Goal: Register for event/course

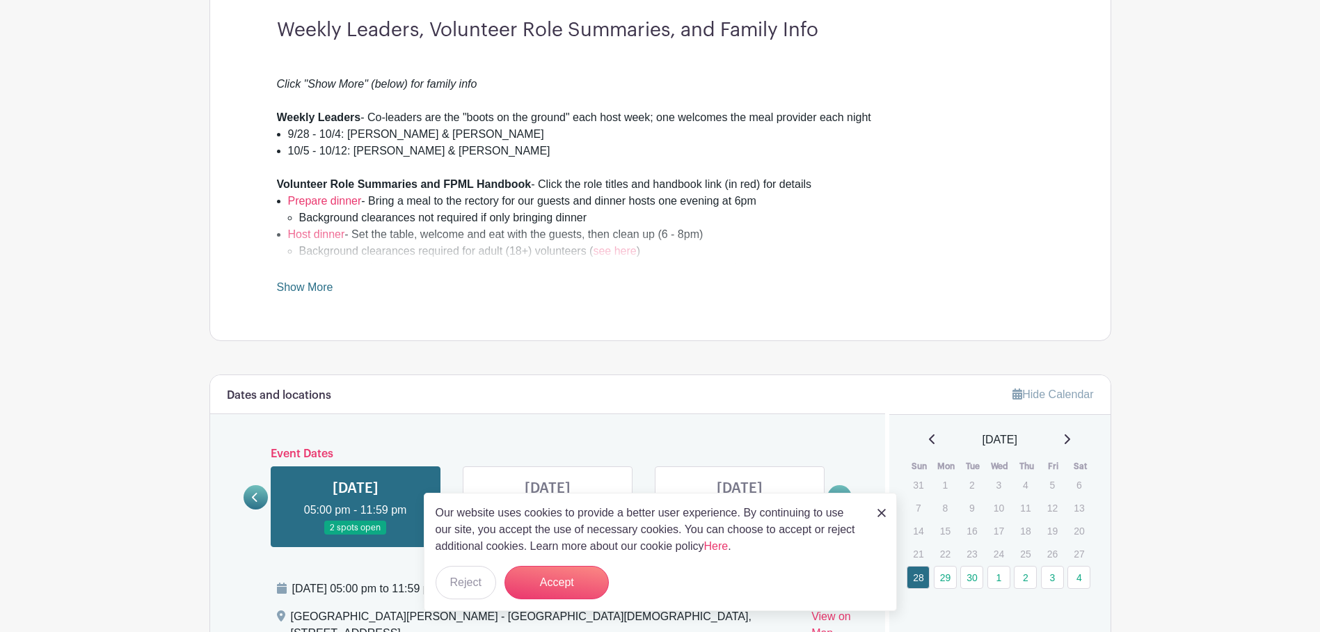
scroll to position [523, 0]
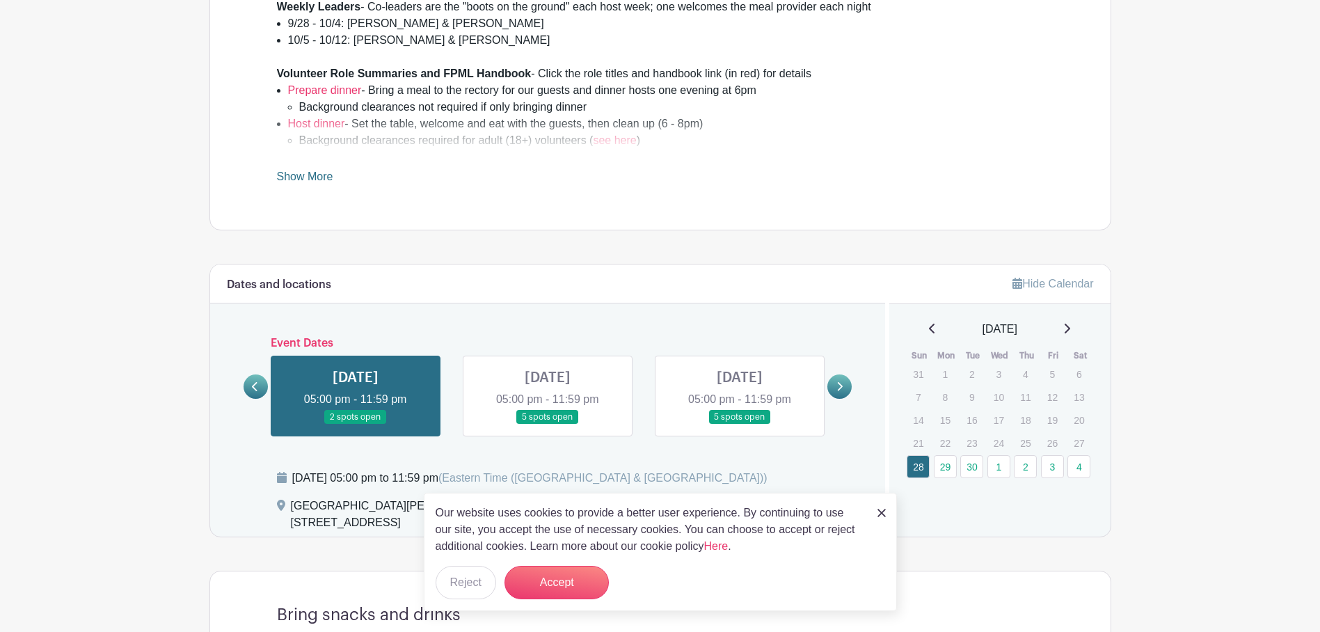
click at [548, 424] on link at bounding box center [548, 424] width 0 height 0
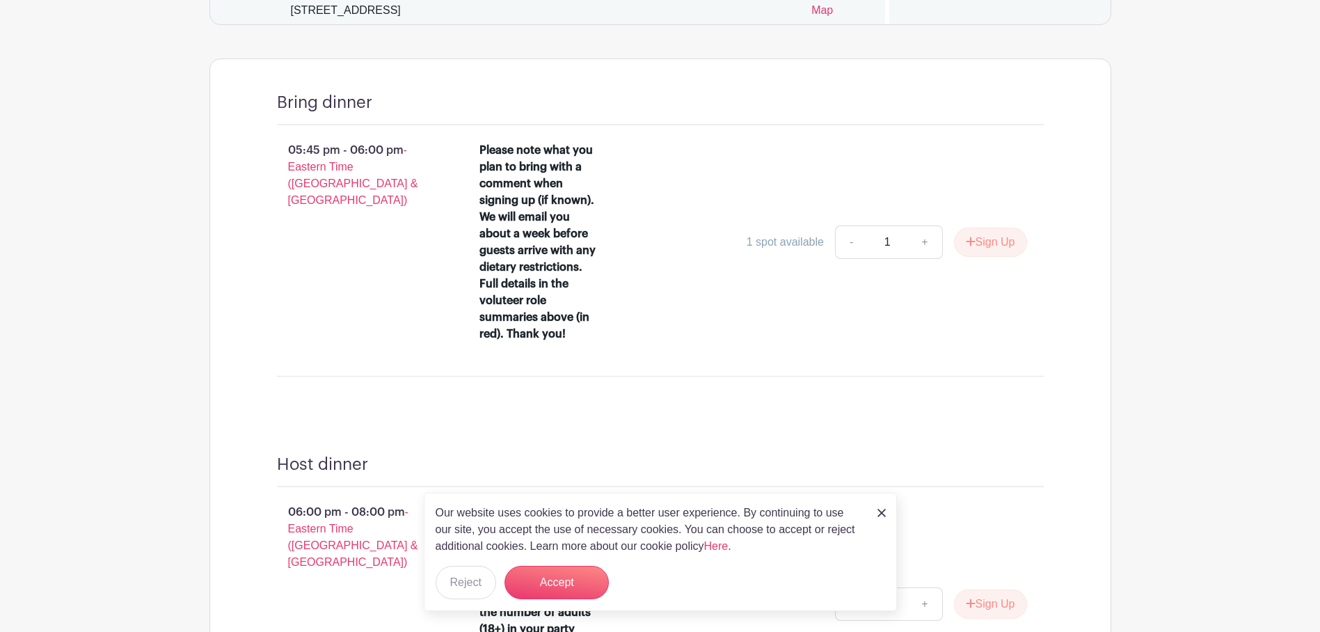
scroll to position [1010, 0]
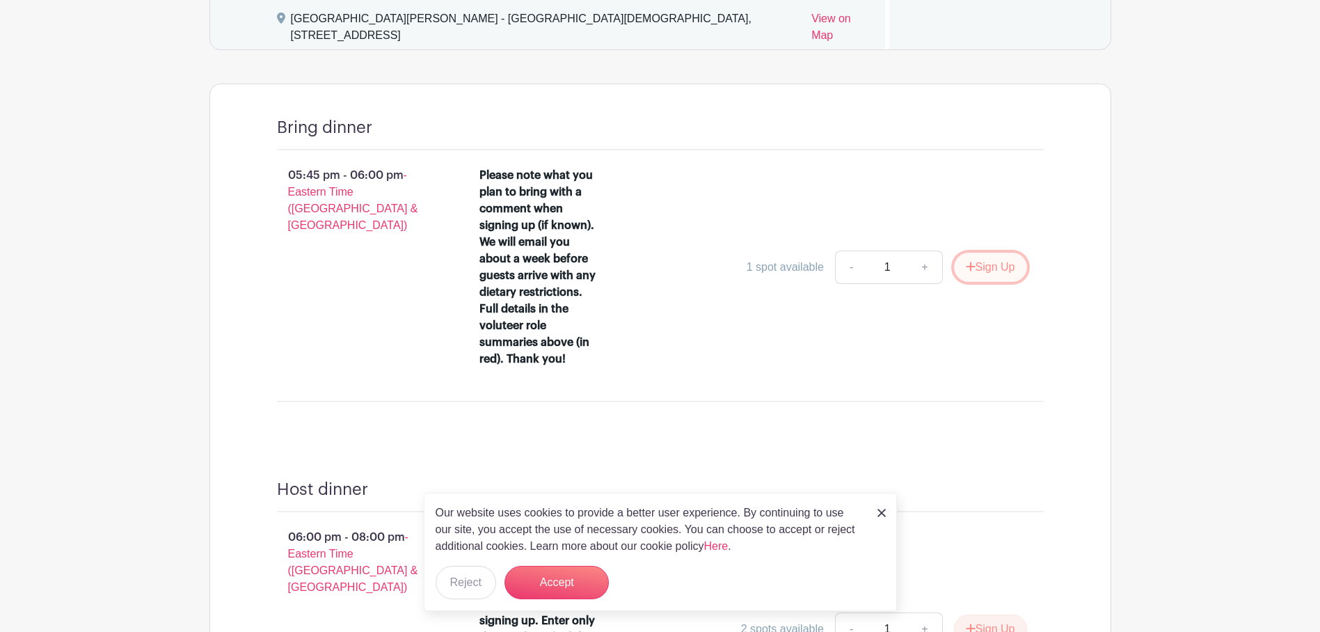
click at [996, 255] on button "Sign Up" at bounding box center [990, 267] width 73 height 29
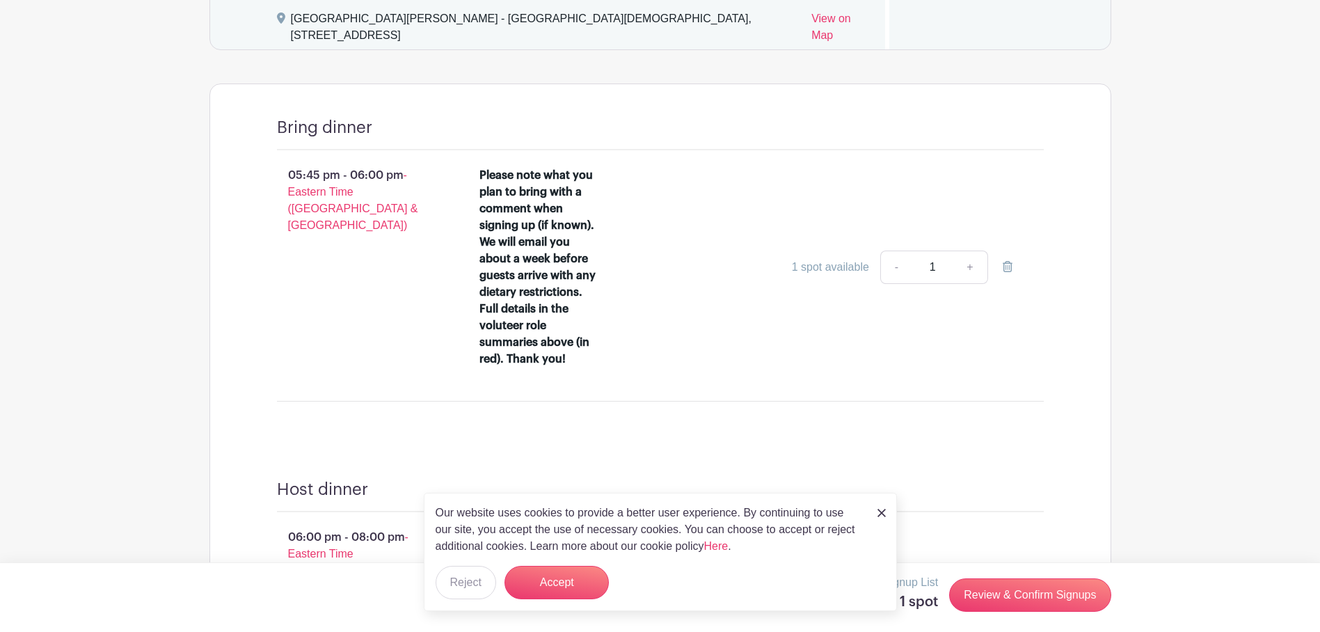
click at [816, 259] on div "1 spot available" at bounding box center [830, 267] width 77 height 17
click at [930, 253] on input "1" at bounding box center [933, 267] width 42 height 33
click at [967, 252] on link "+" at bounding box center [970, 267] width 35 height 33
click at [964, 251] on link "+" at bounding box center [970, 267] width 35 height 33
click at [904, 255] on link "-" at bounding box center [896, 267] width 32 height 33
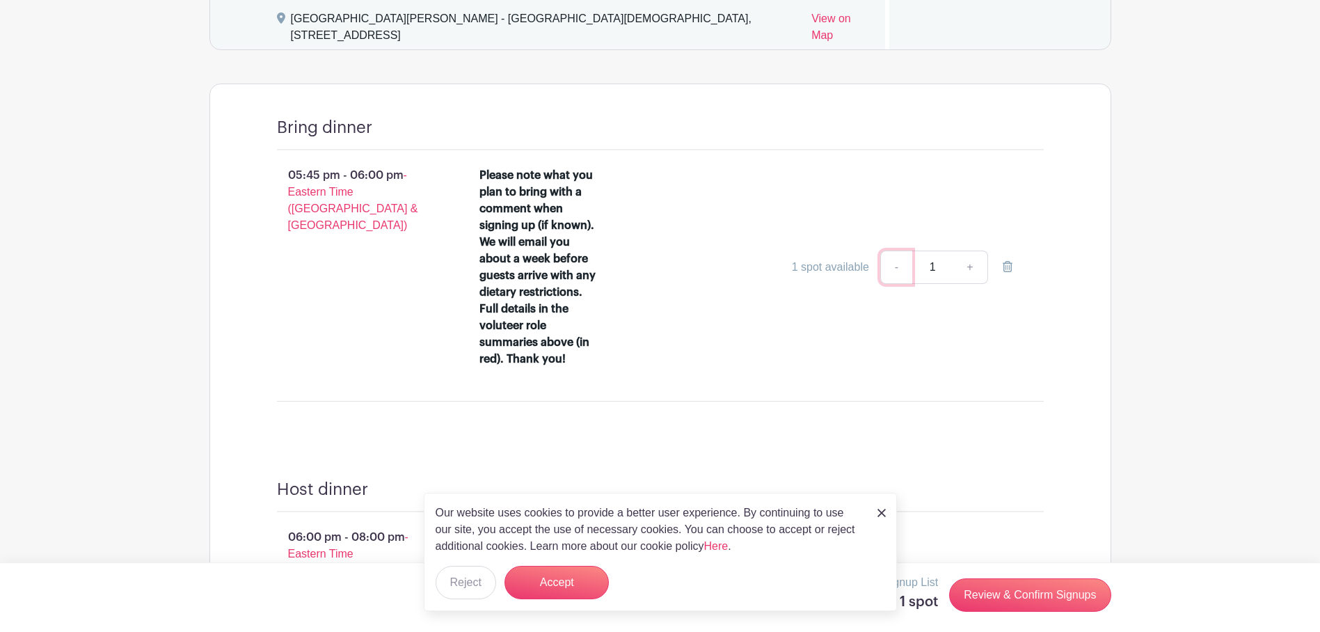
click at [901, 254] on link "-" at bounding box center [896, 267] width 32 height 33
click at [889, 251] on link "-" at bounding box center [896, 267] width 32 height 33
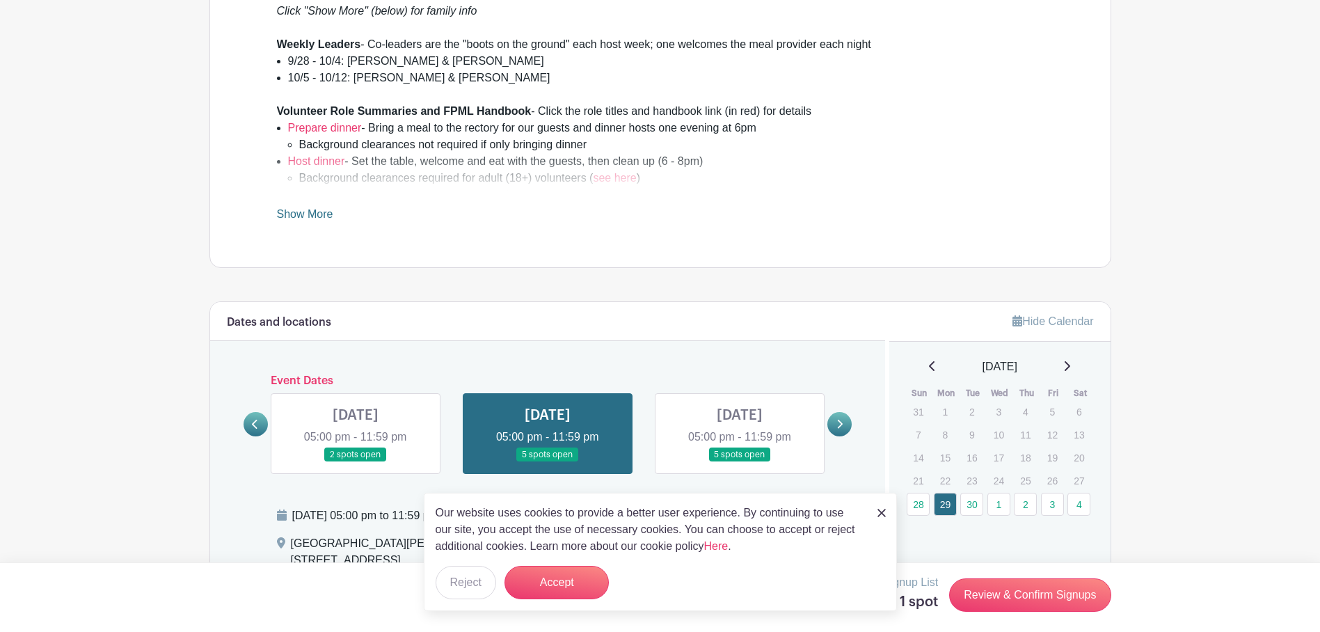
scroll to position [500, 0]
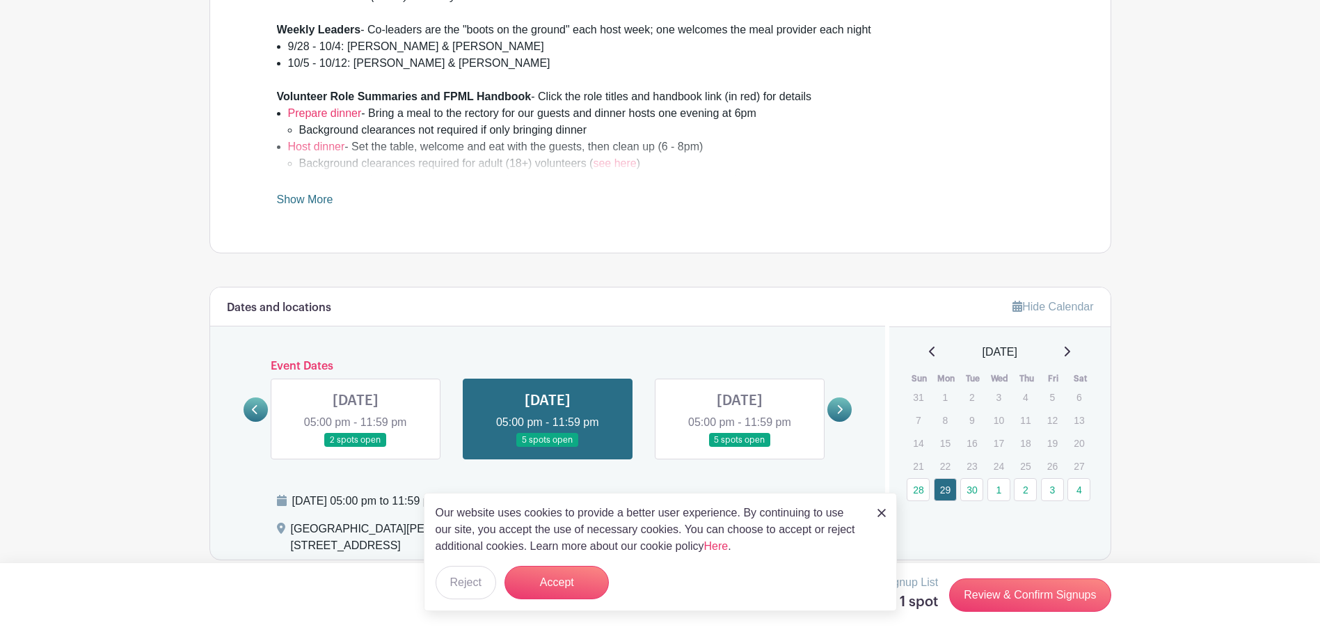
click at [740, 447] on link at bounding box center [740, 447] width 0 height 0
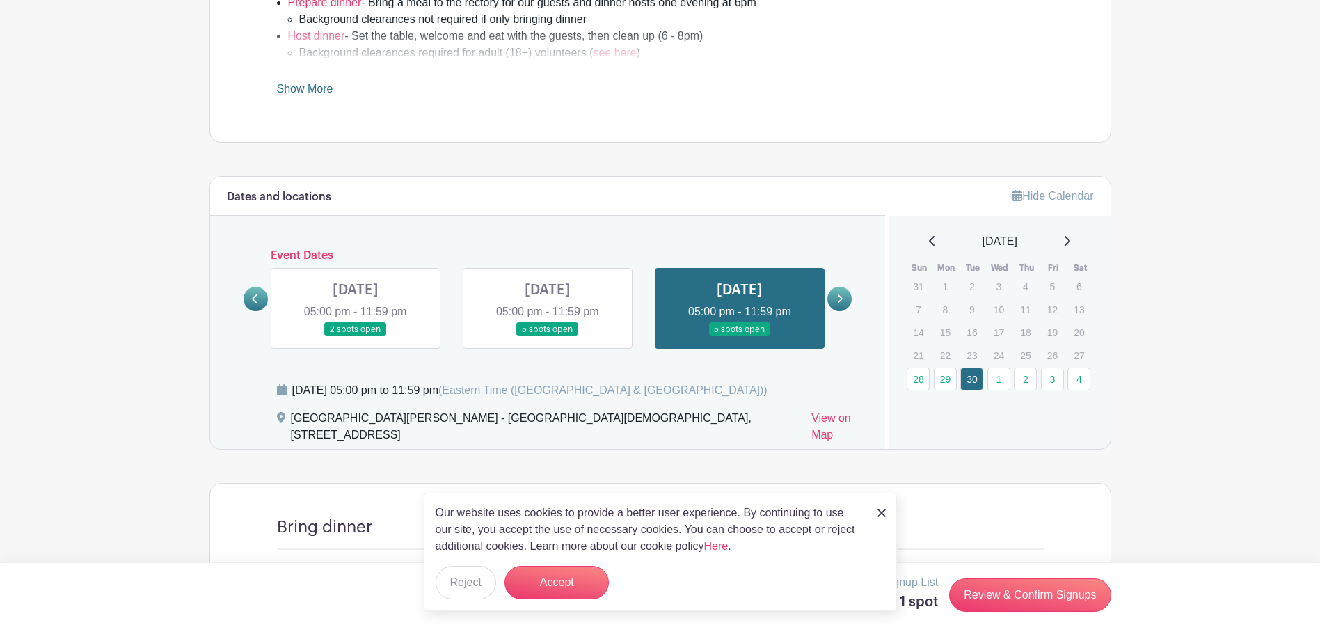
scroll to position [601, 0]
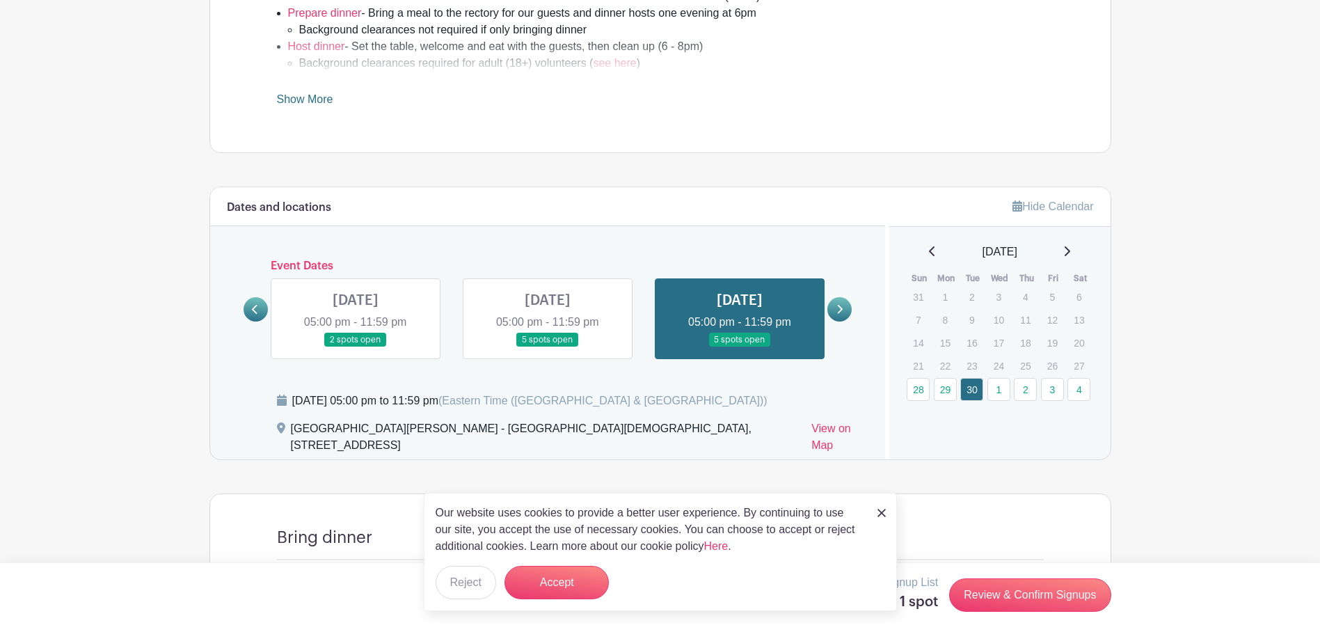
click at [548, 347] on link at bounding box center [548, 347] width 0 height 0
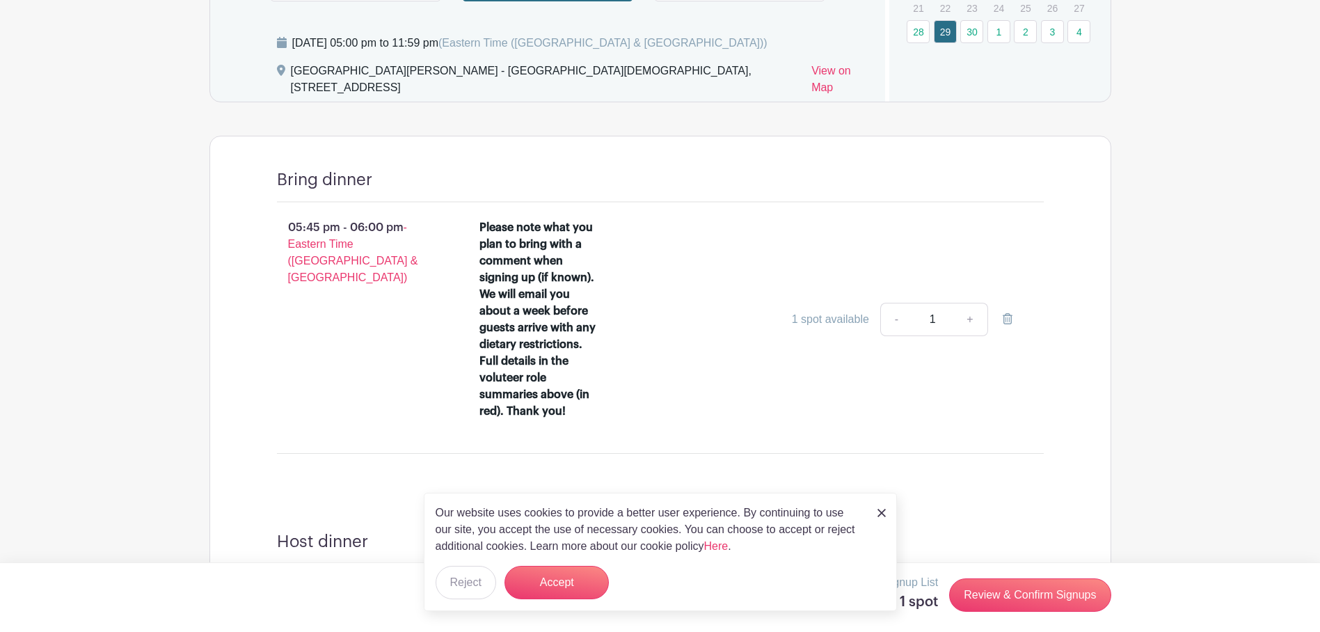
scroll to position [966, 0]
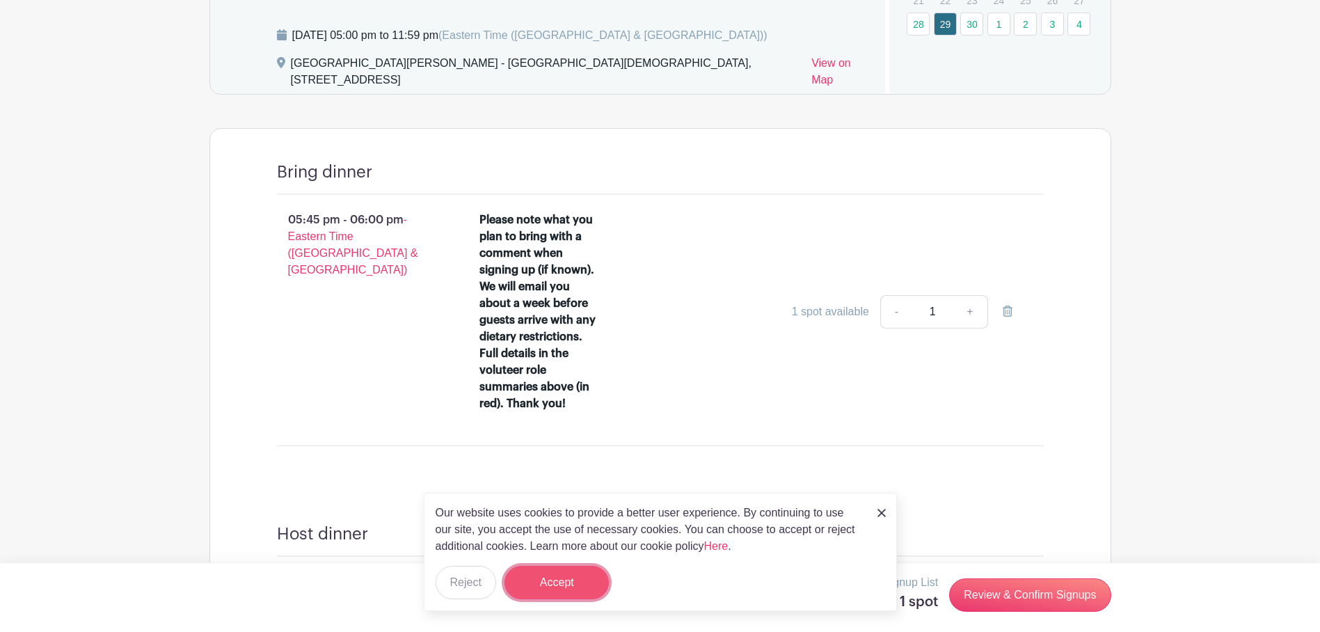
click at [569, 592] on button "Accept" at bounding box center [557, 582] width 104 height 33
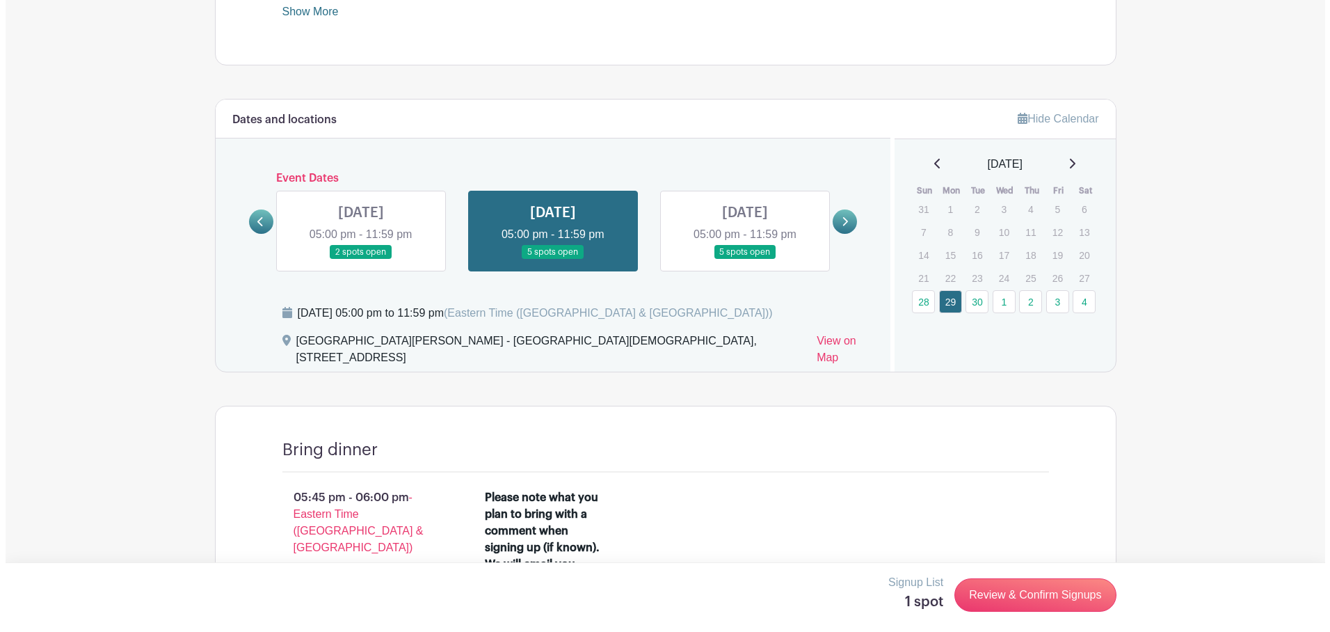
scroll to position [696, 0]
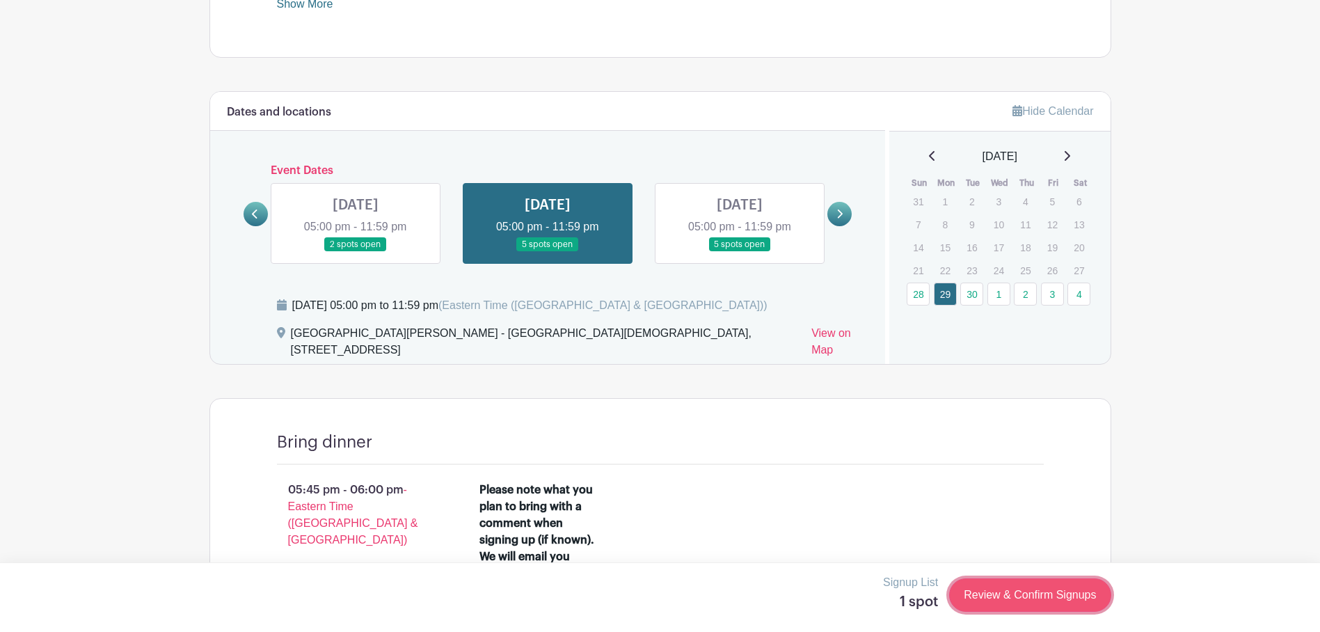
click at [1009, 595] on link "Review & Confirm Signups" at bounding box center [1029, 594] width 161 height 33
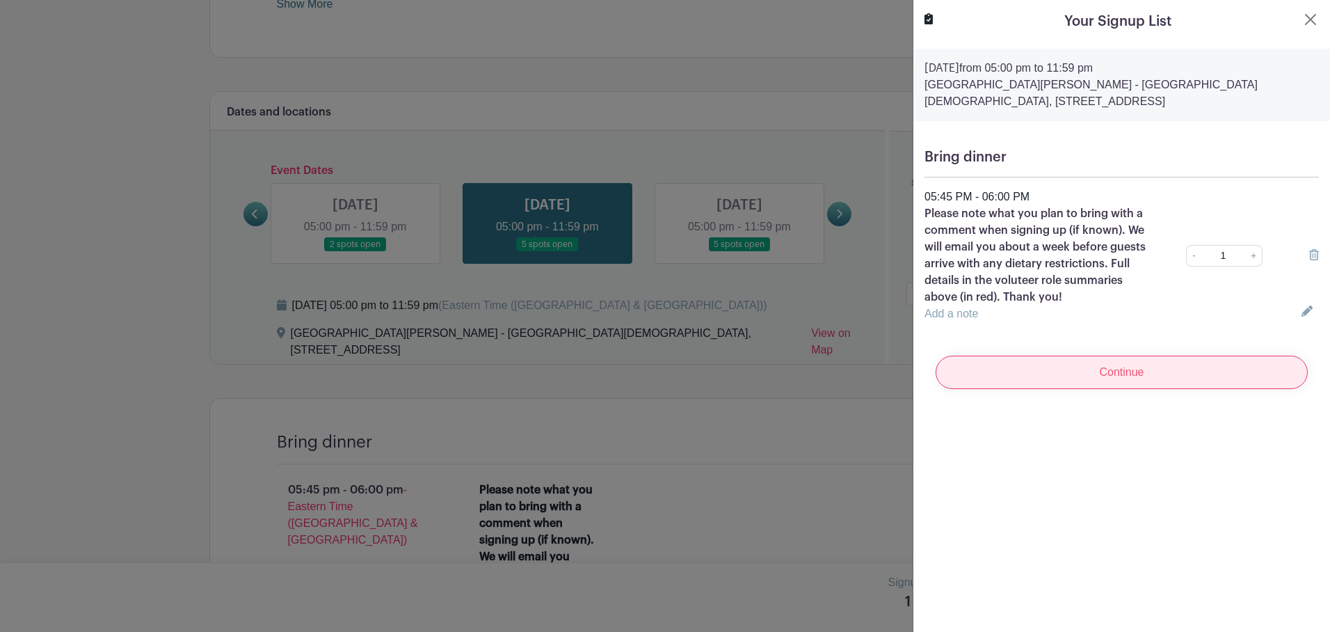
click at [1000, 389] on input "Continue" at bounding box center [1122, 372] width 372 height 33
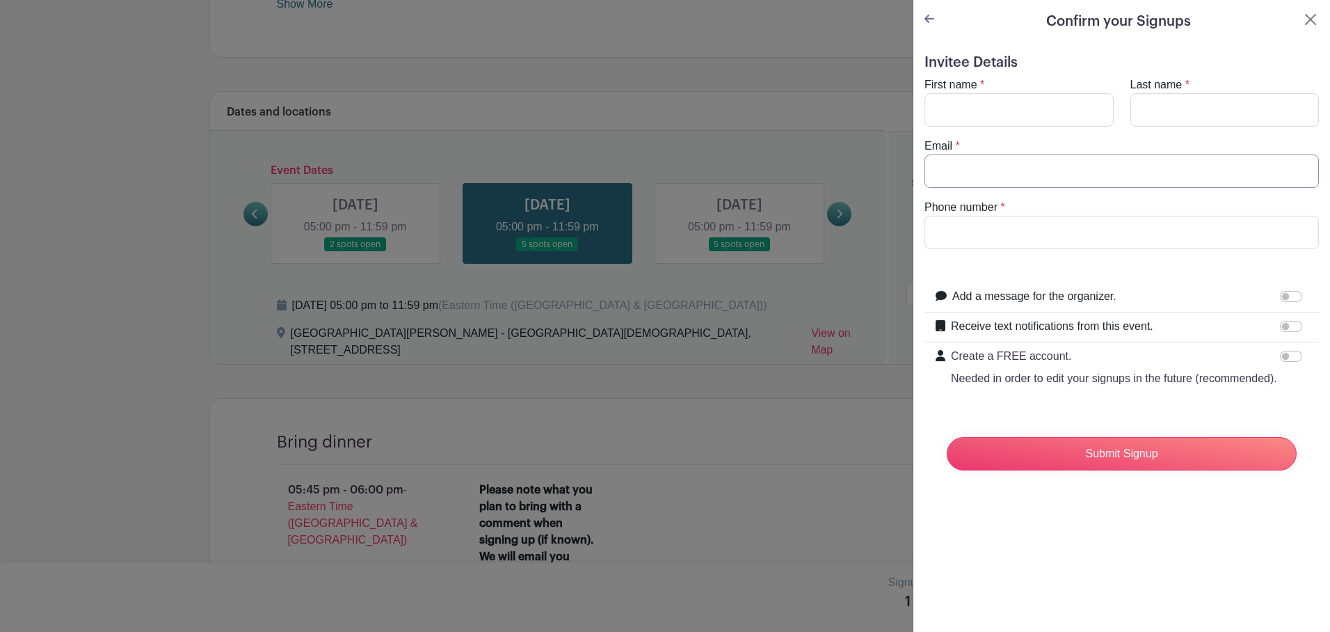
click at [942, 182] on input "Email" at bounding box center [1122, 170] width 395 height 33
type input "[EMAIL_ADDRESS][DOMAIN_NAME]"
click at [966, 236] on input "Phone number" at bounding box center [1122, 232] width 395 height 33
type input "6106605230"
click at [1281, 296] on input "Add a message for the organizer." at bounding box center [1291, 296] width 22 height 11
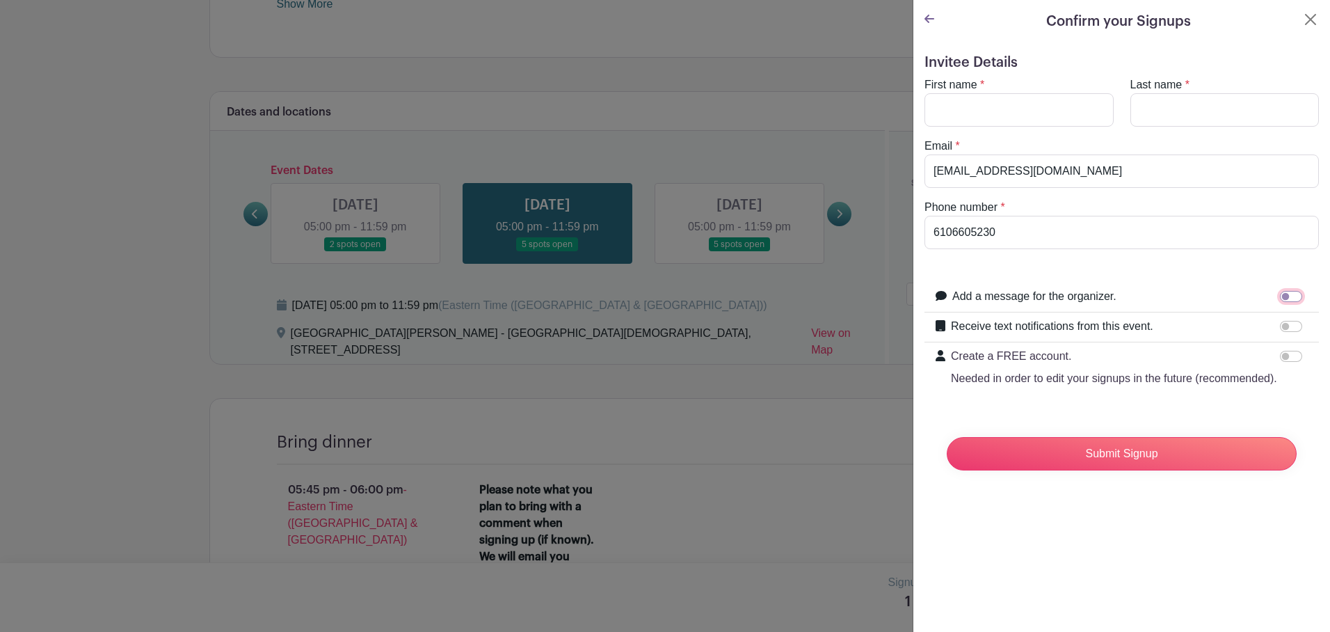
checkbox input "true"
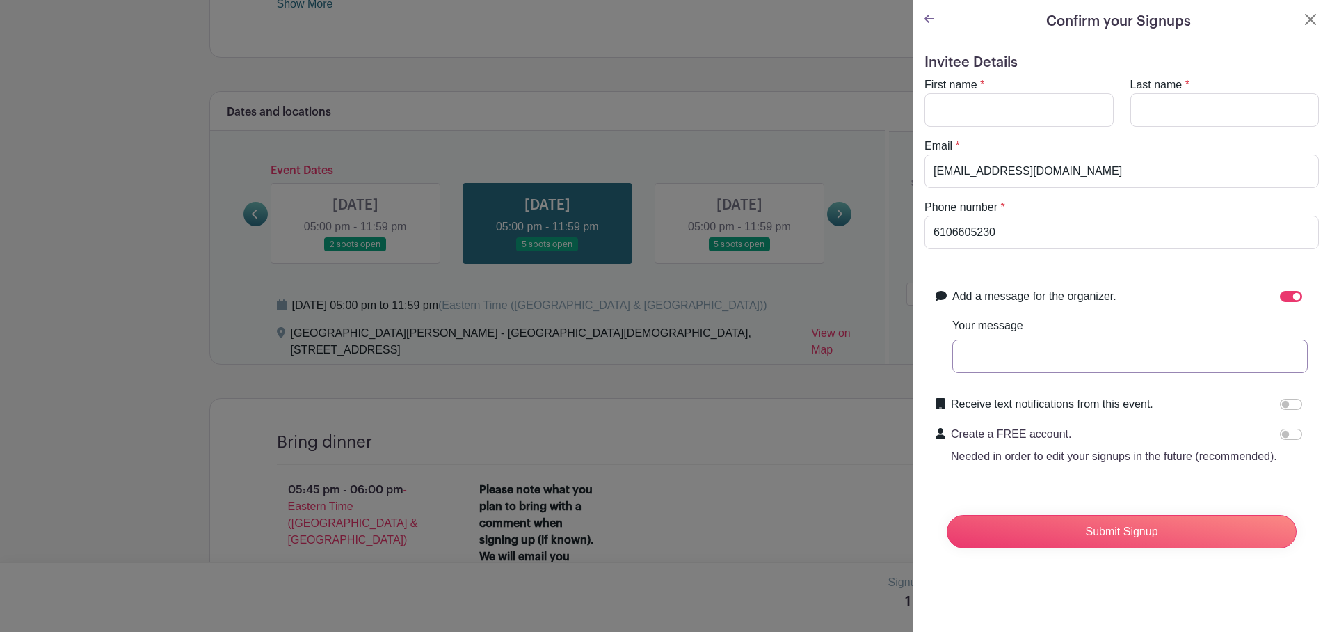
click at [986, 357] on input "Your message" at bounding box center [1131, 356] width 356 height 33
type input "We plan to bring lasagna, bread, a sturdy salad, chocolate chip cookies, and ic…"
click at [1283, 402] on input "Receive text notifications from this event." at bounding box center [1291, 404] width 22 height 11
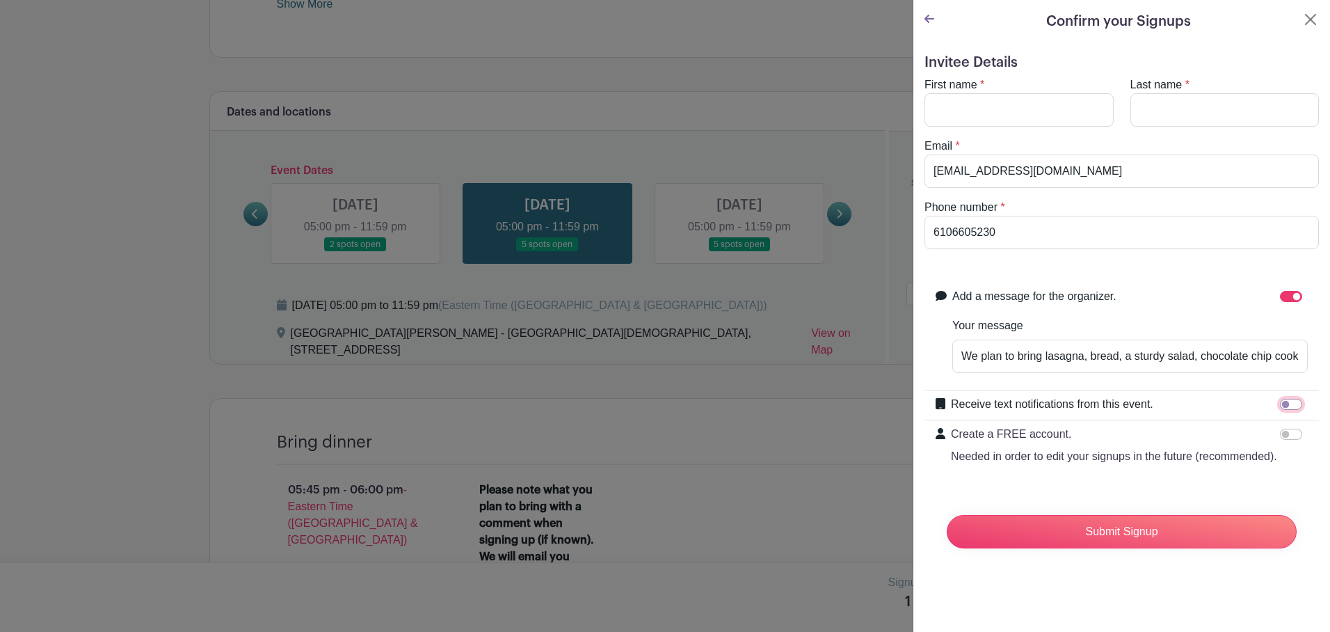
checkbox input "true"
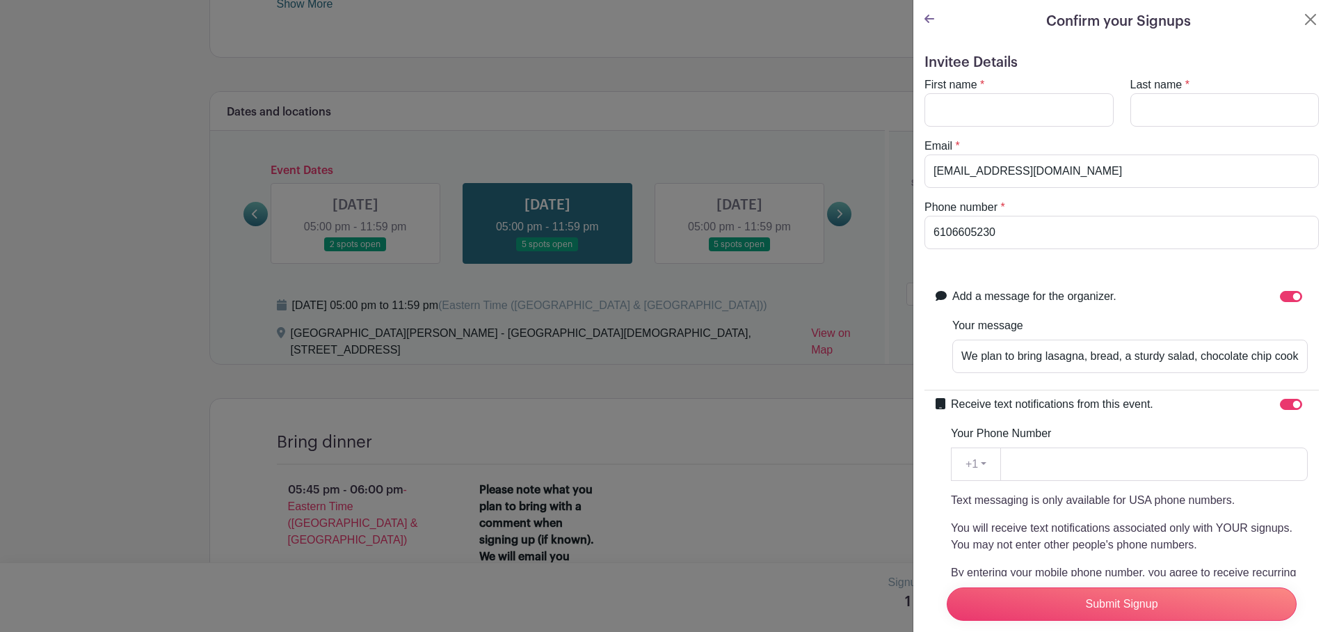
click at [967, 436] on label "Your Phone Number" at bounding box center [1001, 433] width 100 height 17
click at [1001, 447] on input "Your Phone Number" at bounding box center [1155, 463] width 308 height 33
click at [1033, 465] on input "4847169251" at bounding box center [1155, 463] width 308 height 33
click at [1054, 466] on input "484-7169251" at bounding box center [1155, 463] width 308 height 33
type input "[PHONE_NUMBER]"
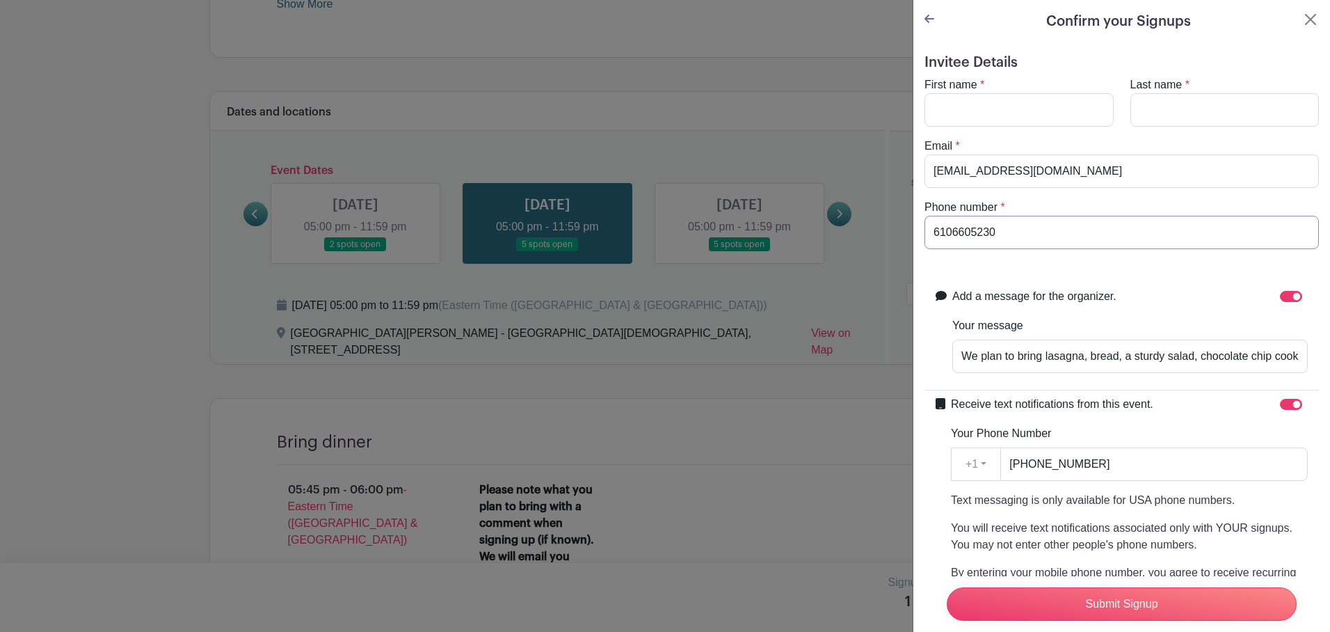
click at [953, 233] on input "6106605230" at bounding box center [1122, 232] width 395 height 33
click at [976, 229] on input "610-6605230" at bounding box center [1122, 232] width 395 height 33
type input "[PHONE_NUMBER]"
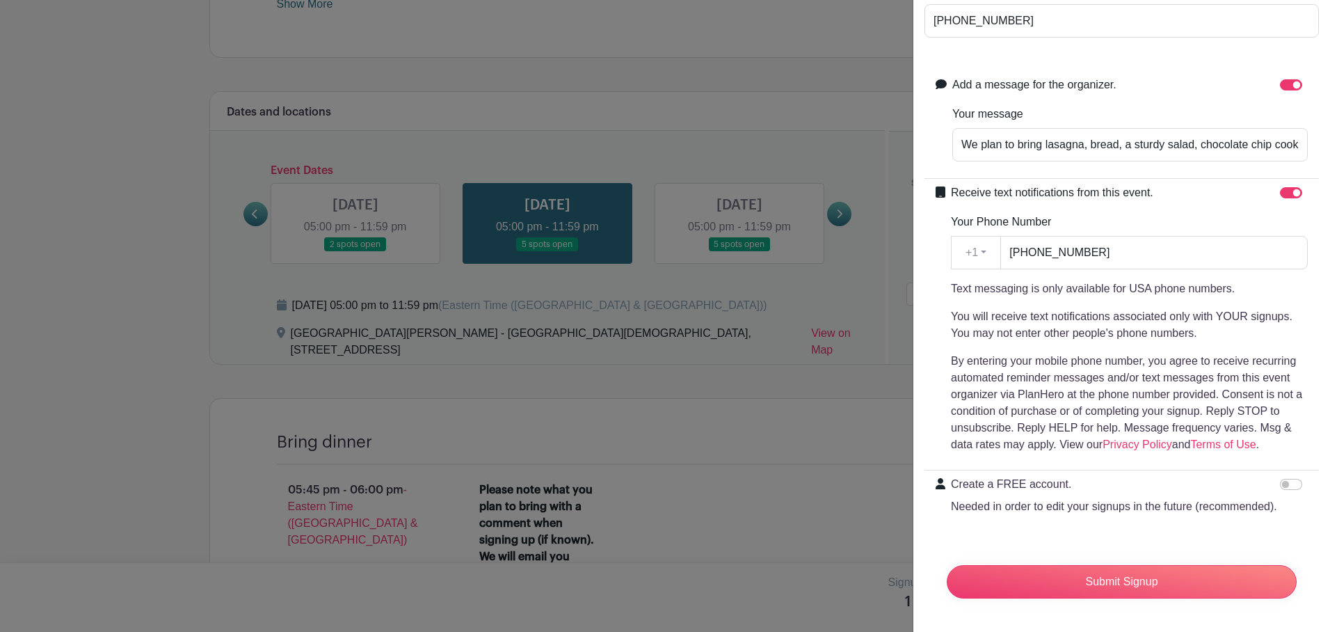
scroll to position [229, 0]
click at [1280, 479] on input "Create a FREE account. Needed in order to edit your signups in the future (reco…" at bounding box center [1291, 484] width 22 height 11
checkbox input "true"
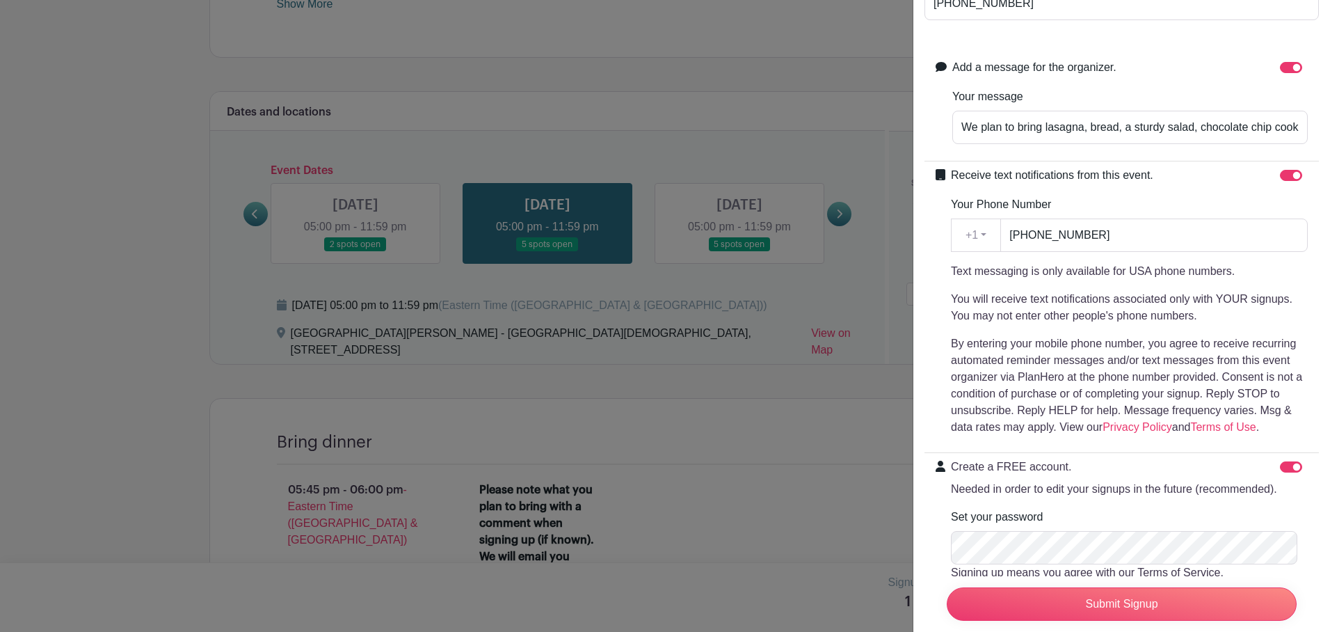
click at [1041, 576] on div "Submit Signup" at bounding box center [1122, 604] width 372 height 56
click at [971, 576] on div "Submit Signup" at bounding box center [1122, 604] width 372 height 56
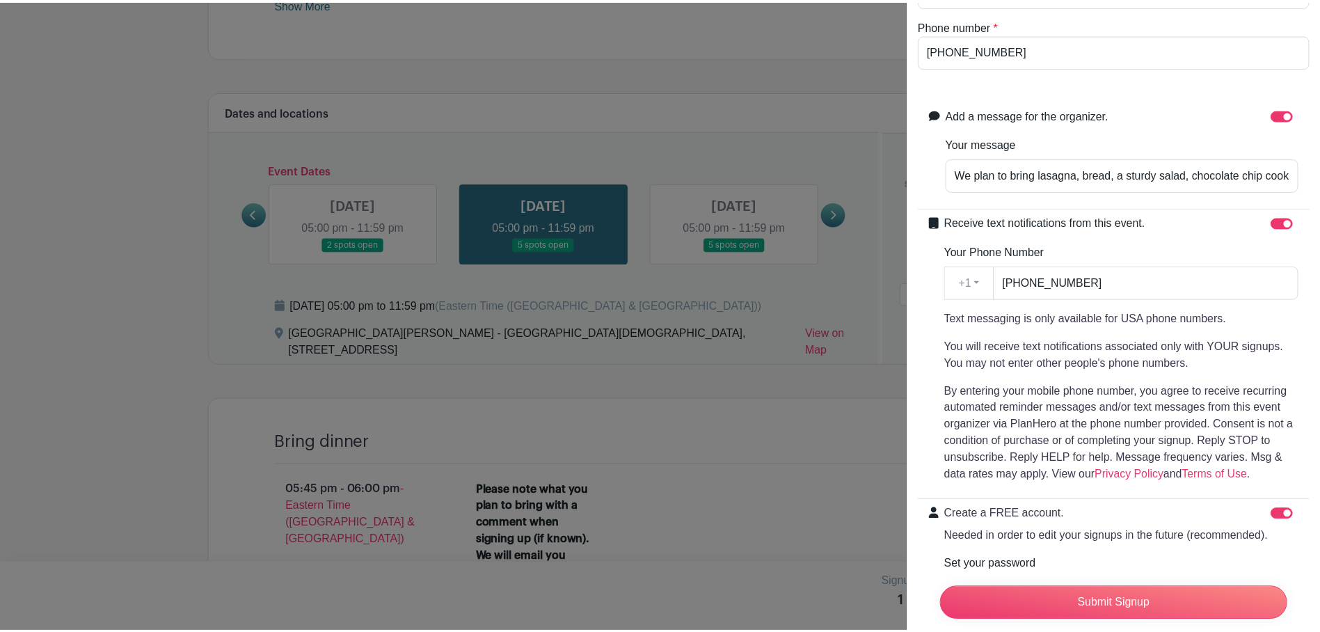
scroll to position [0, 0]
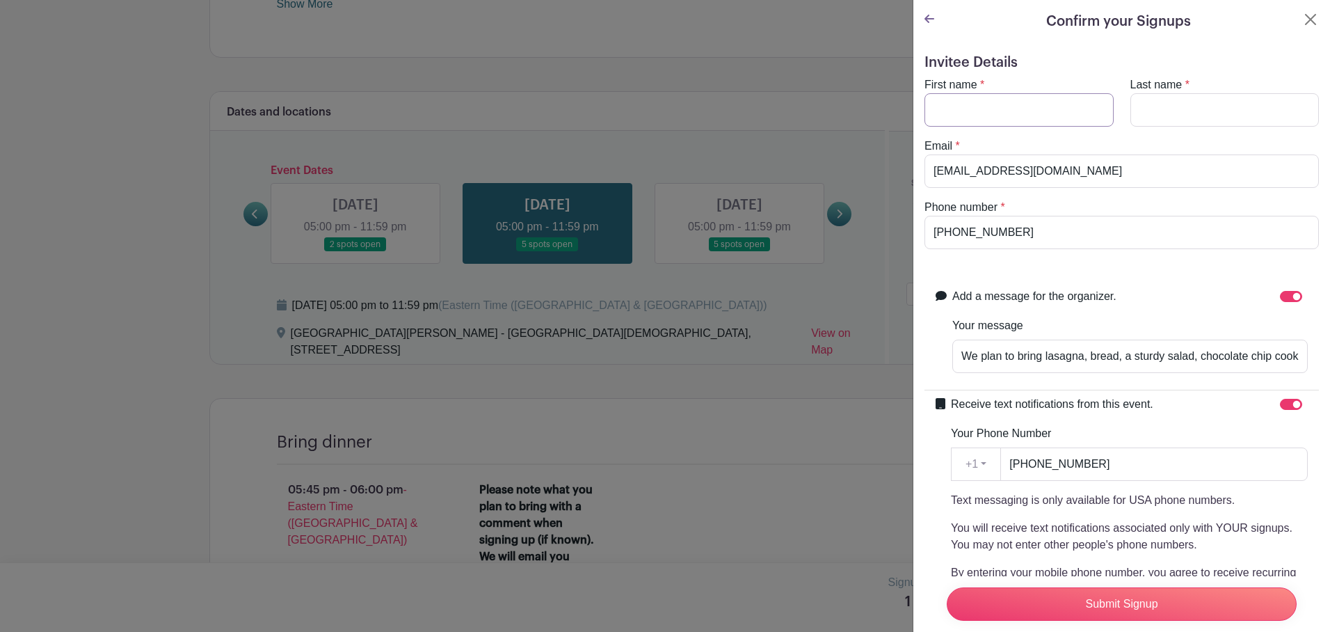
click at [1003, 116] on input "First name" at bounding box center [1019, 109] width 189 height 33
type input "[PERSON_NAME]"
click at [1152, 118] on input "Last name" at bounding box center [1225, 109] width 189 height 33
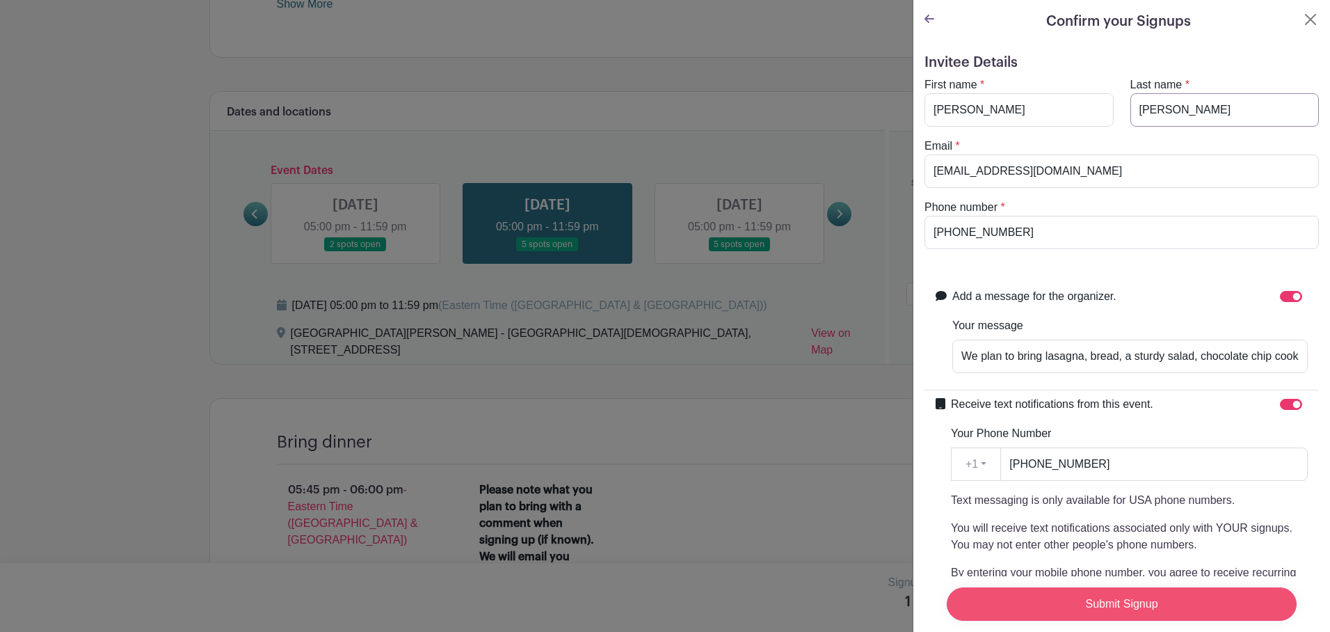
type input "[PERSON_NAME]"
click at [1187, 589] on input "Submit Signup" at bounding box center [1122, 603] width 350 height 33
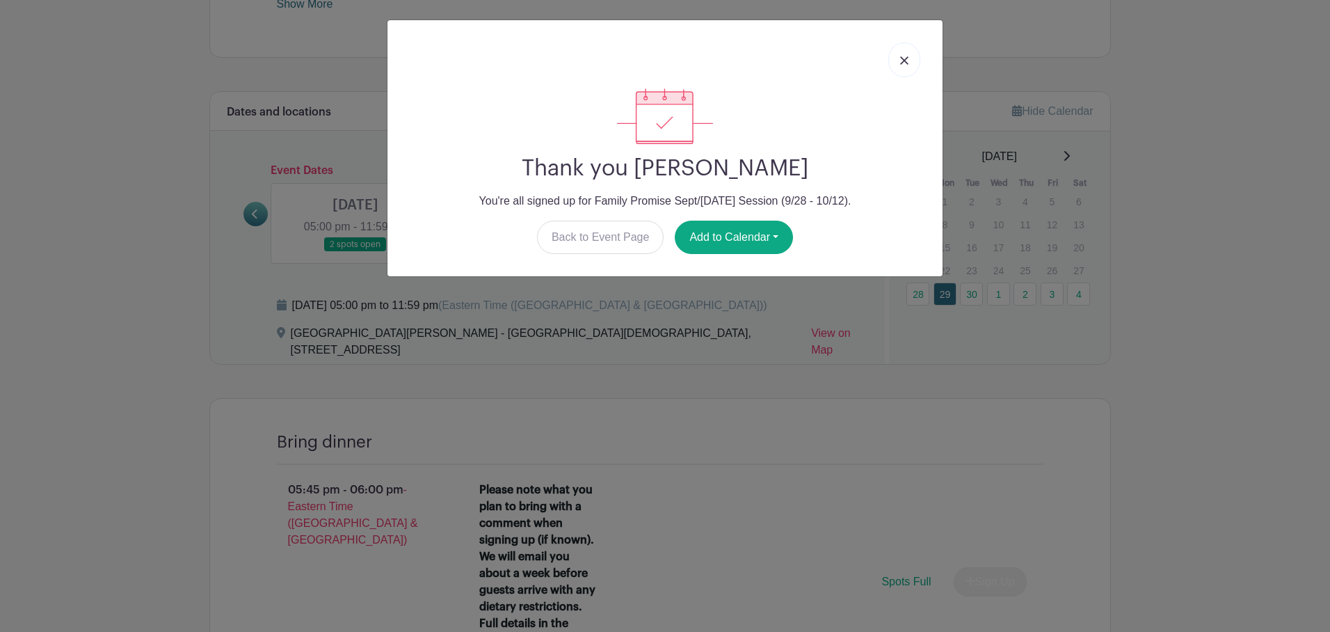
click at [905, 57] on img at bounding box center [904, 60] width 8 height 8
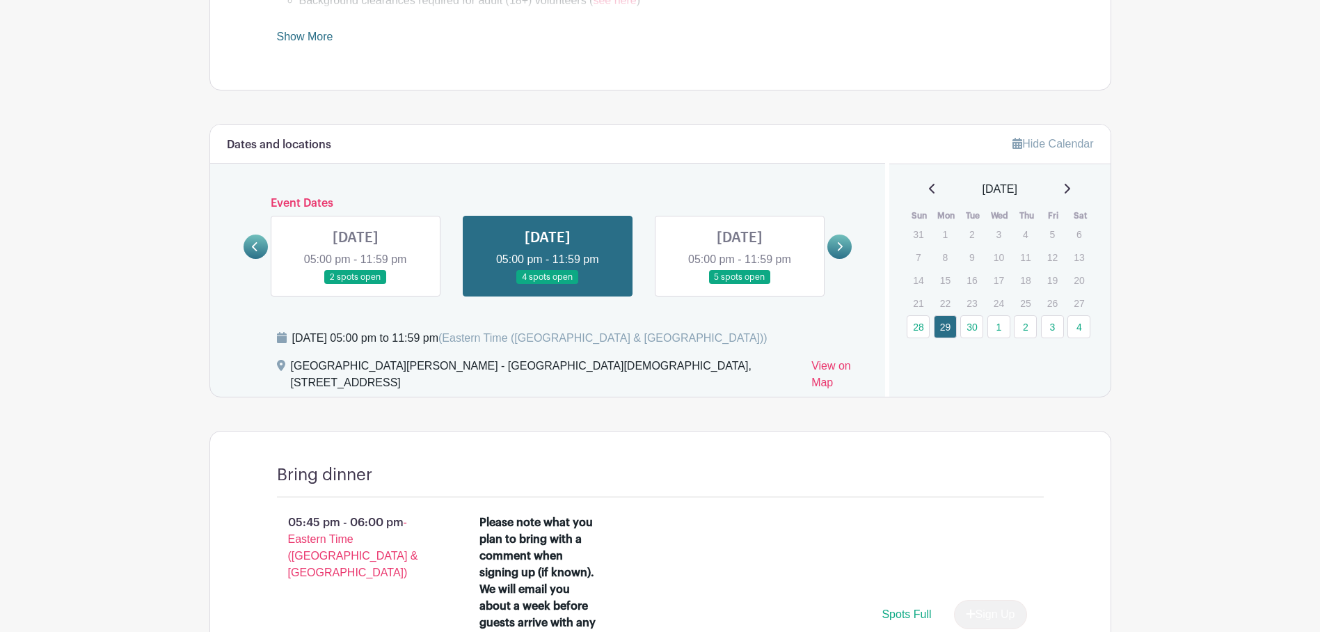
scroll to position [651, 0]
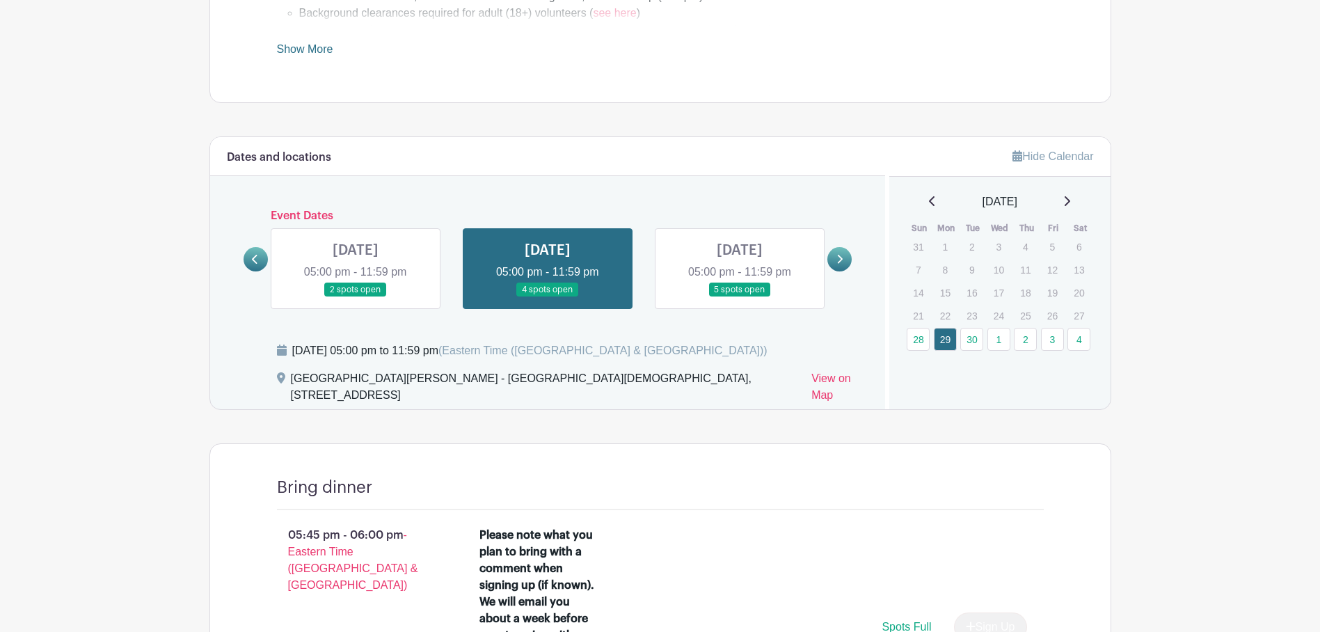
click at [740, 297] on link at bounding box center [740, 297] width 0 height 0
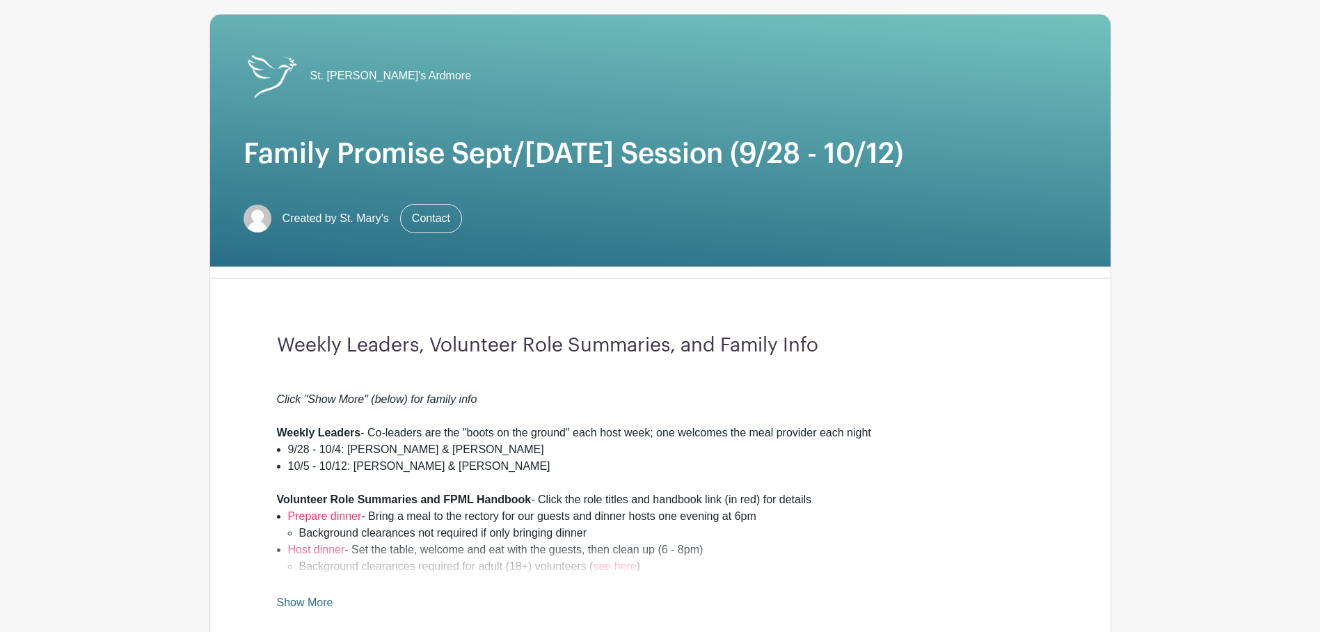
scroll to position [75, 0]
